Goal: Subscribe to service/newsletter

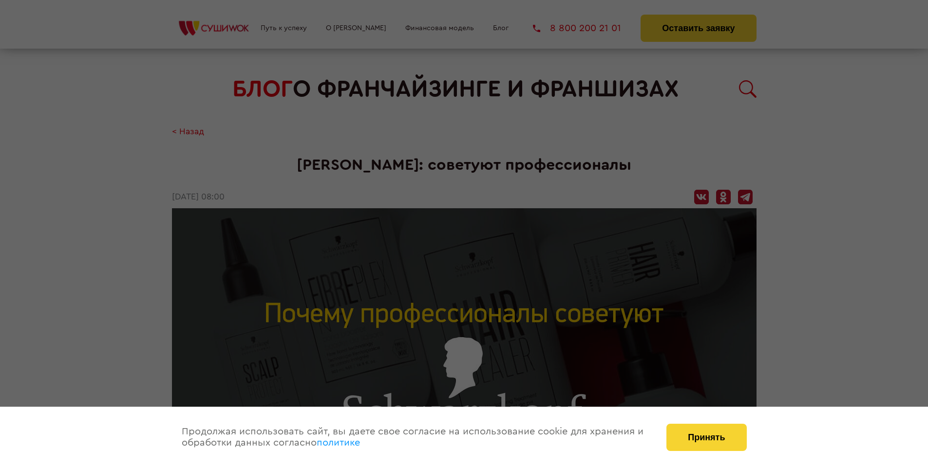
scroll to position [1492, 0]
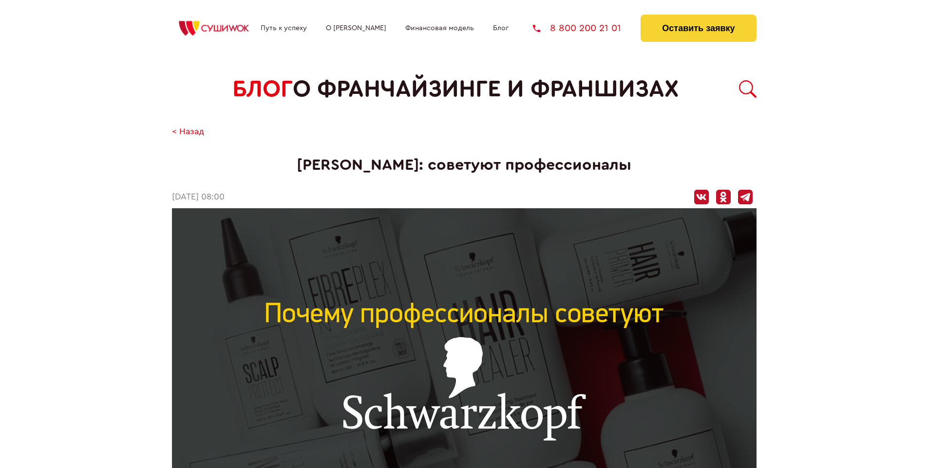
scroll to position [1492, 0]
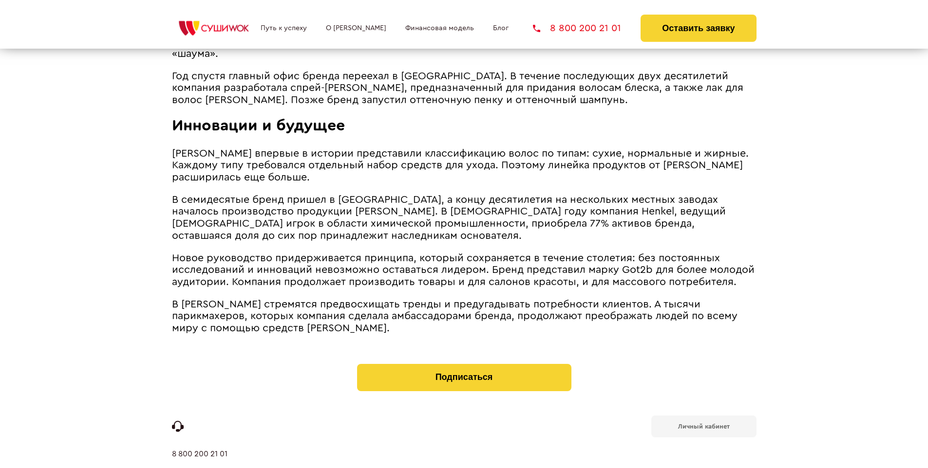
click at [703, 424] on b "Личный кабинет" at bounding box center [704, 427] width 52 height 6
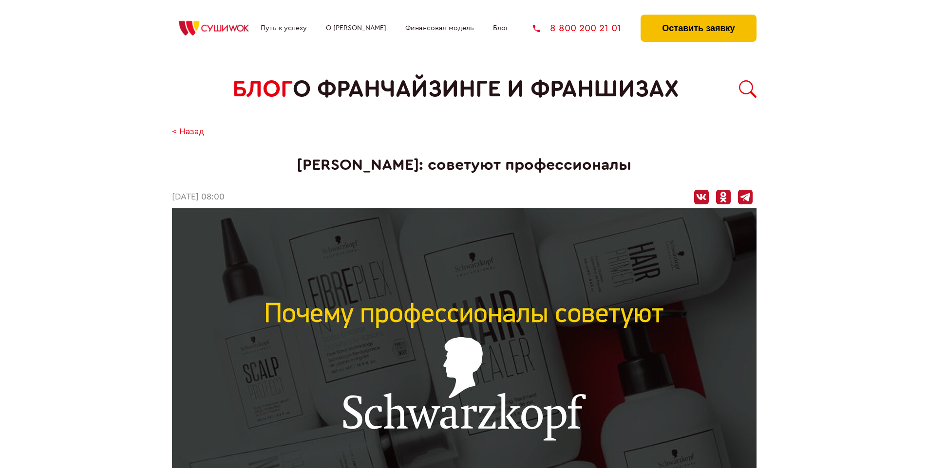
click at [698, 17] on button "Оставить заявку" at bounding box center [697, 28] width 115 height 27
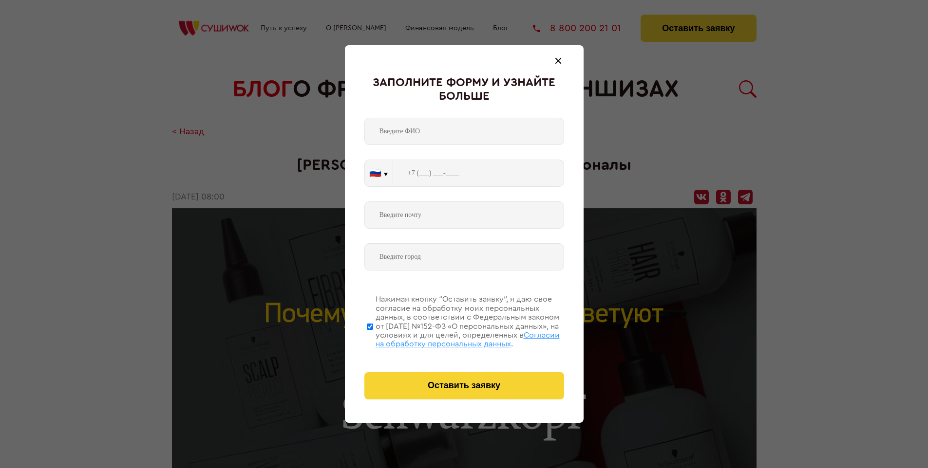
click at [451, 338] on span "Согласии на обработку персональных данных" at bounding box center [467, 340] width 184 height 17
click at [373, 338] on input "Нажимая кнопку “Оставить заявку”, я даю свое согласие на обработку моих персона…" at bounding box center [370, 327] width 6 height 78
checkbox input "false"
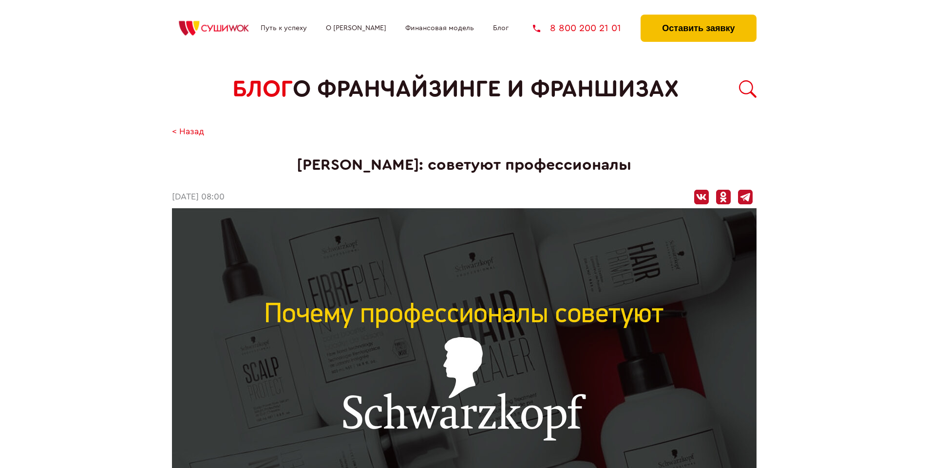
click at [698, 17] on button "Оставить заявку" at bounding box center [697, 28] width 115 height 27
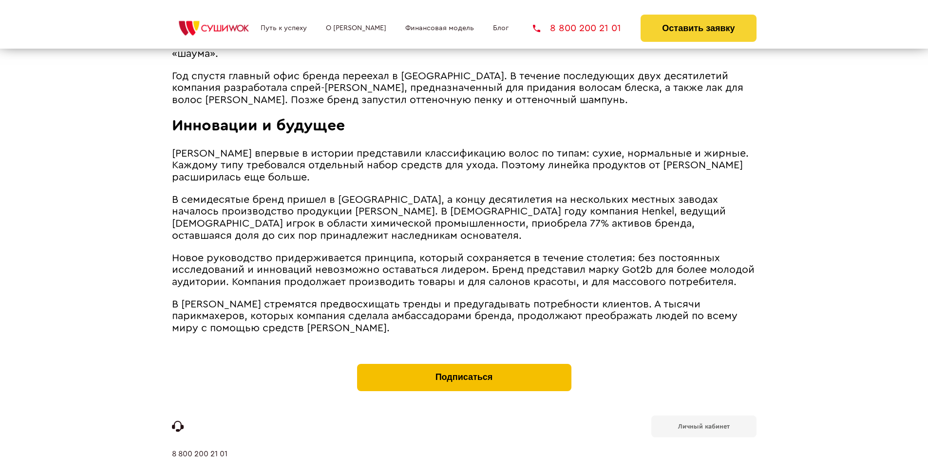
click at [464, 364] on button "Подписаться" at bounding box center [464, 377] width 214 height 27
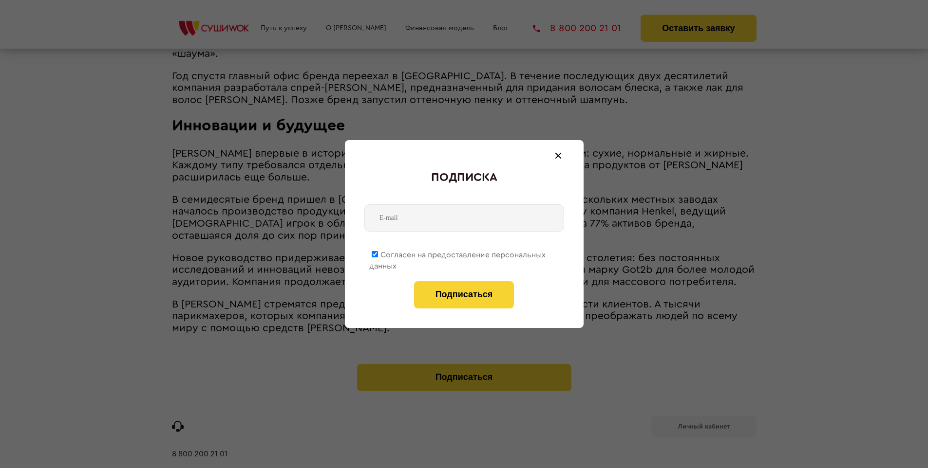
click at [458, 253] on span "Согласен на предоставление персональных данных" at bounding box center [457, 260] width 176 height 19
click at [378, 253] on input "Согласен на предоставление персональных данных" at bounding box center [375, 254] width 6 height 6
checkbox input "false"
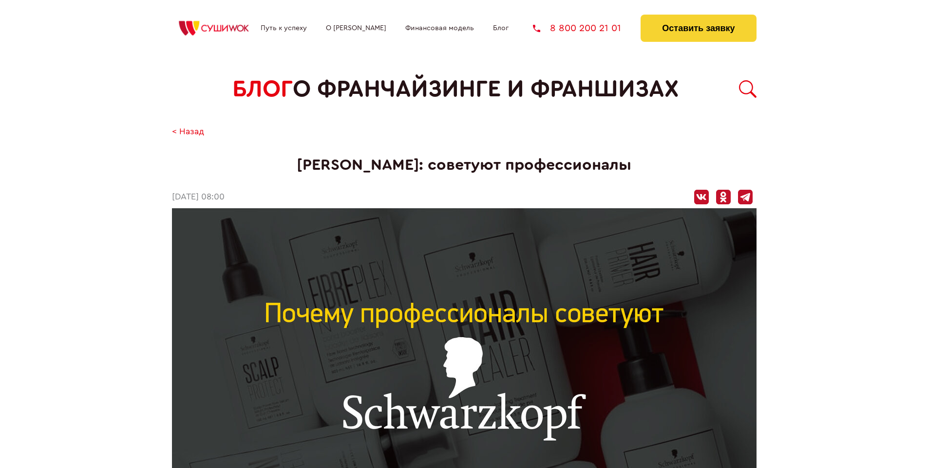
scroll to position [1492, 0]
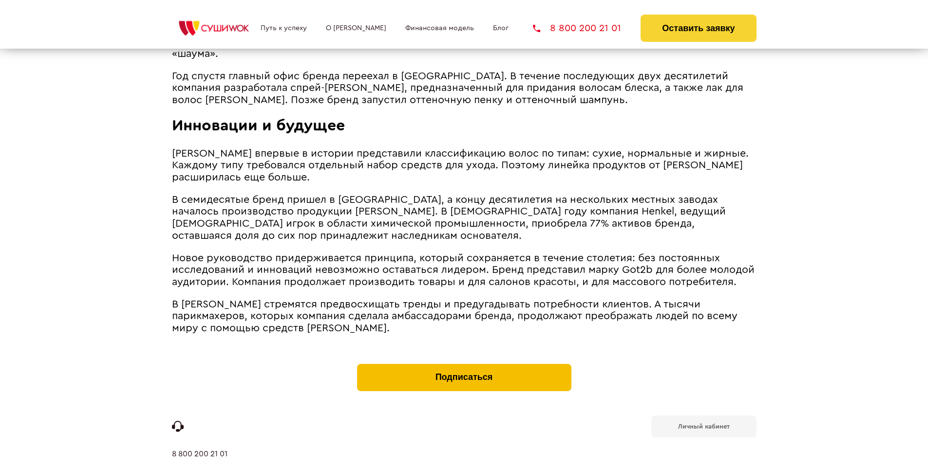
click at [464, 364] on button "Подписаться" at bounding box center [464, 377] width 214 height 27
